Goal: Task Accomplishment & Management: Use online tool/utility

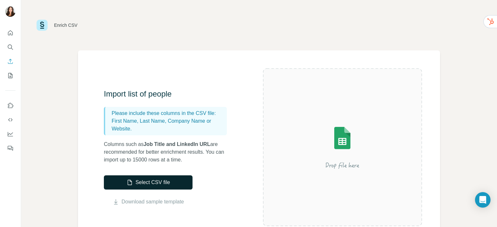
click at [141, 183] on button "Select CSV file" at bounding box center [148, 183] width 89 height 14
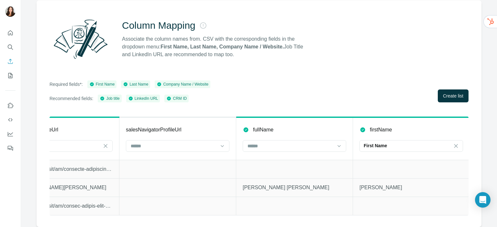
scroll to position [0, 48]
click at [260, 143] on input at bounding box center [289, 146] width 87 height 7
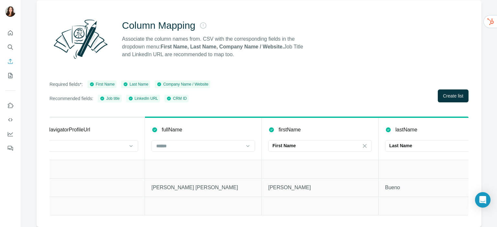
scroll to position [0, 138]
click at [321, 143] on div "First Name" at bounding box center [315, 146] width 87 height 6
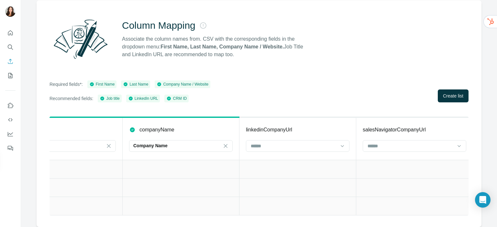
scroll to position [0, 514]
click at [277, 147] on div at bounding box center [289, 146] width 87 height 11
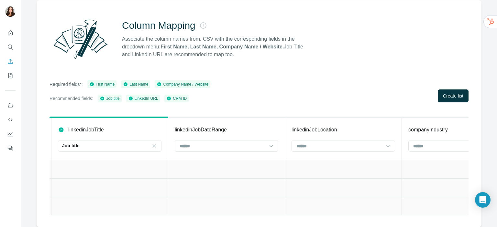
scroll to position [0, 1054]
click at [443, 93] on span "Create list" at bounding box center [453, 96] width 20 height 6
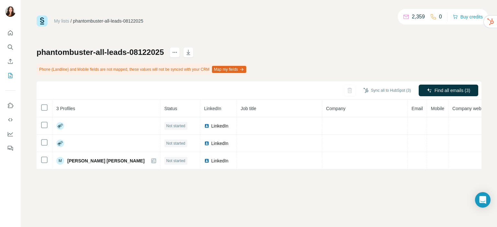
click at [363, 30] on div "My lists / phantombuster-all-leads-08122025 2,359 0 Buy credits phantombuster-a…" at bounding box center [259, 93] width 445 height 154
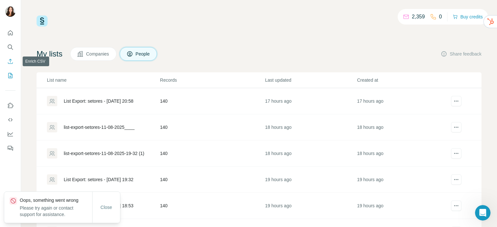
click at [7, 59] on icon "Enrich CSV" at bounding box center [10, 61] width 6 height 6
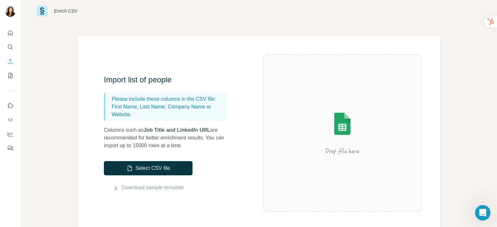
scroll to position [15, 0]
